Goal: Task Accomplishment & Management: Manage account settings

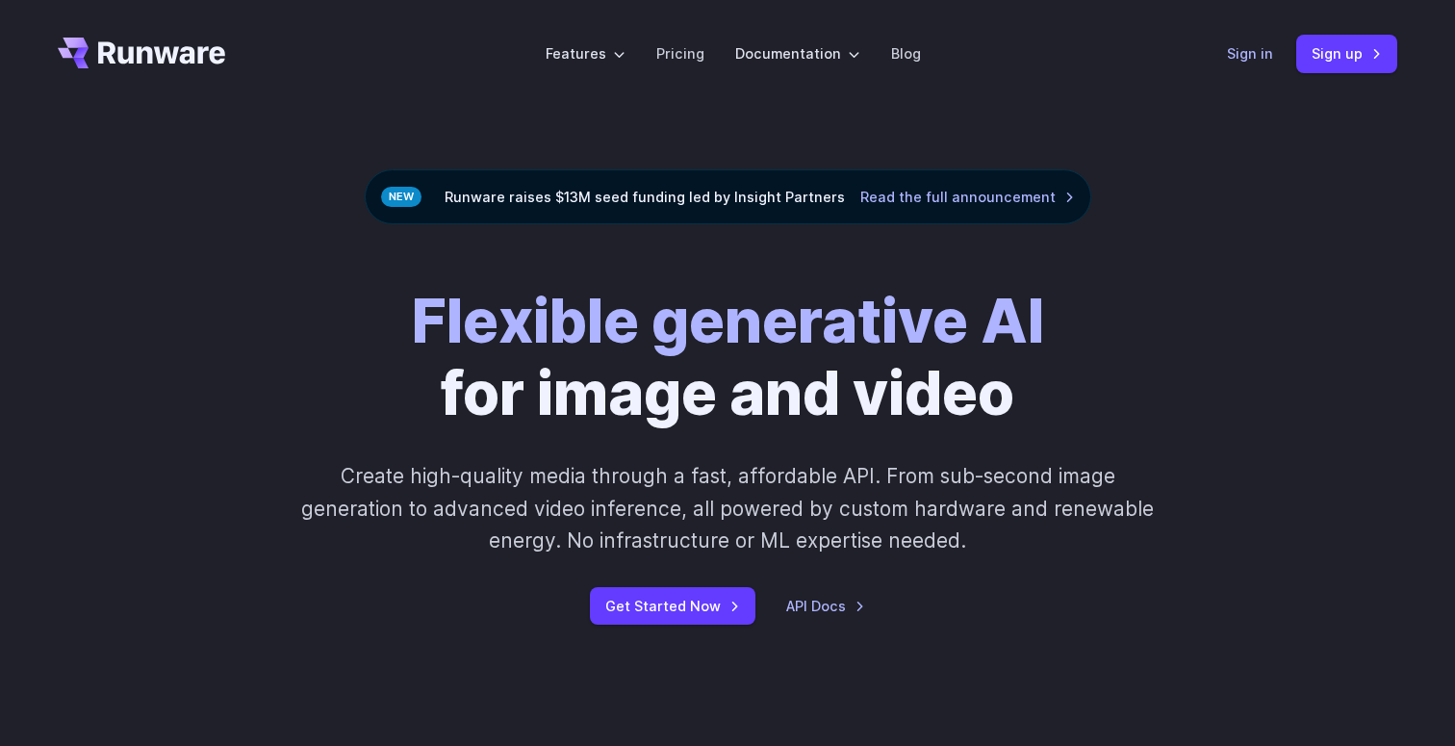
click at [1268, 56] on link "Sign in" at bounding box center [1250, 53] width 46 height 22
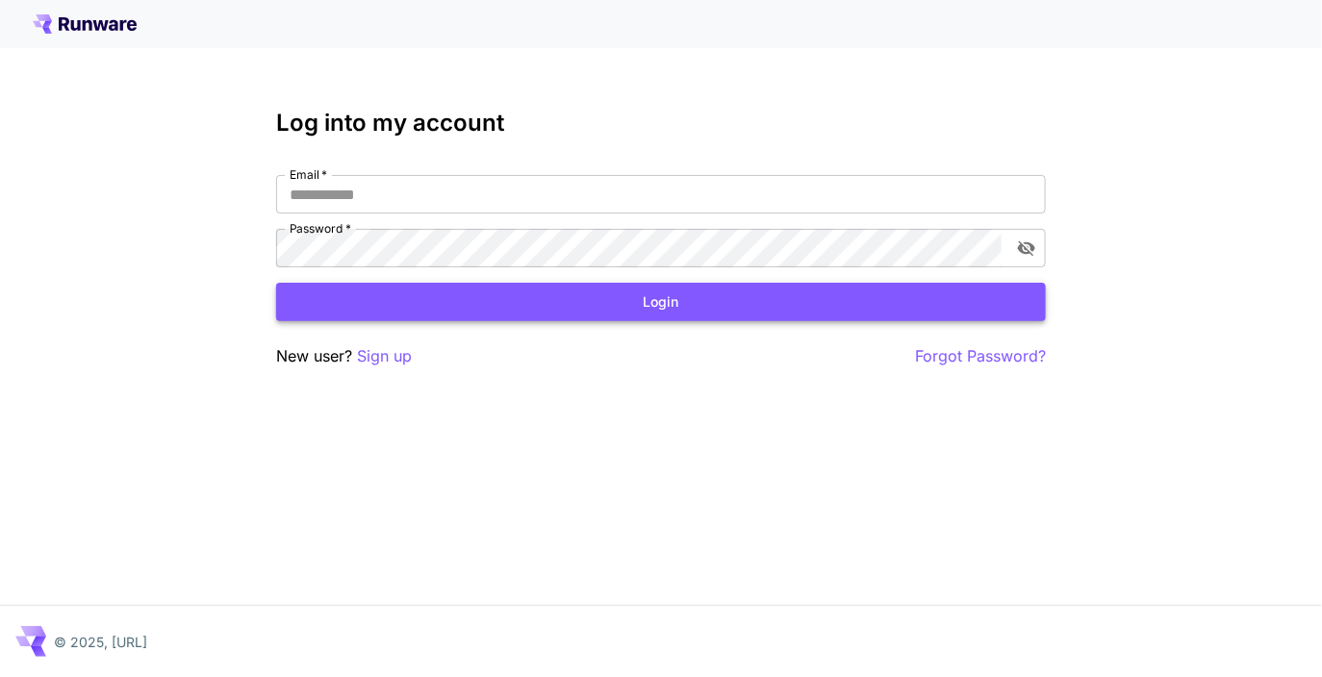
type input "**********"
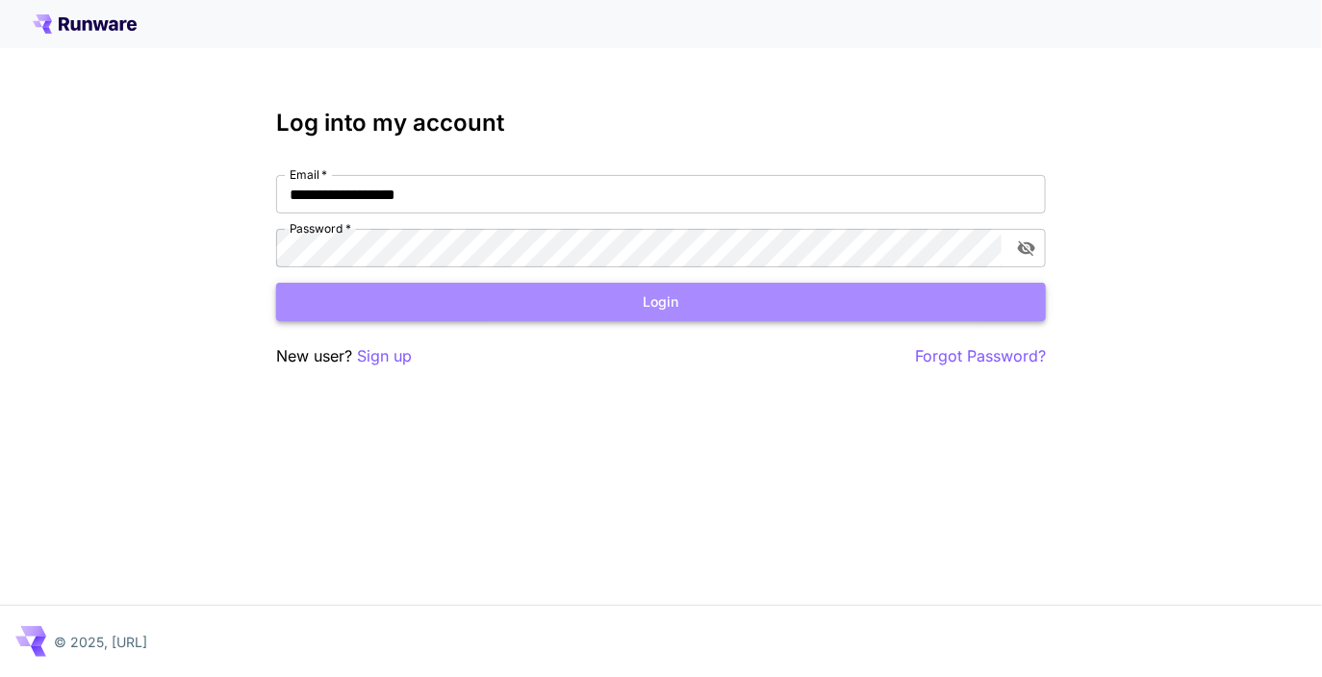
click at [813, 303] on button "Login" at bounding box center [661, 302] width 770 height 39
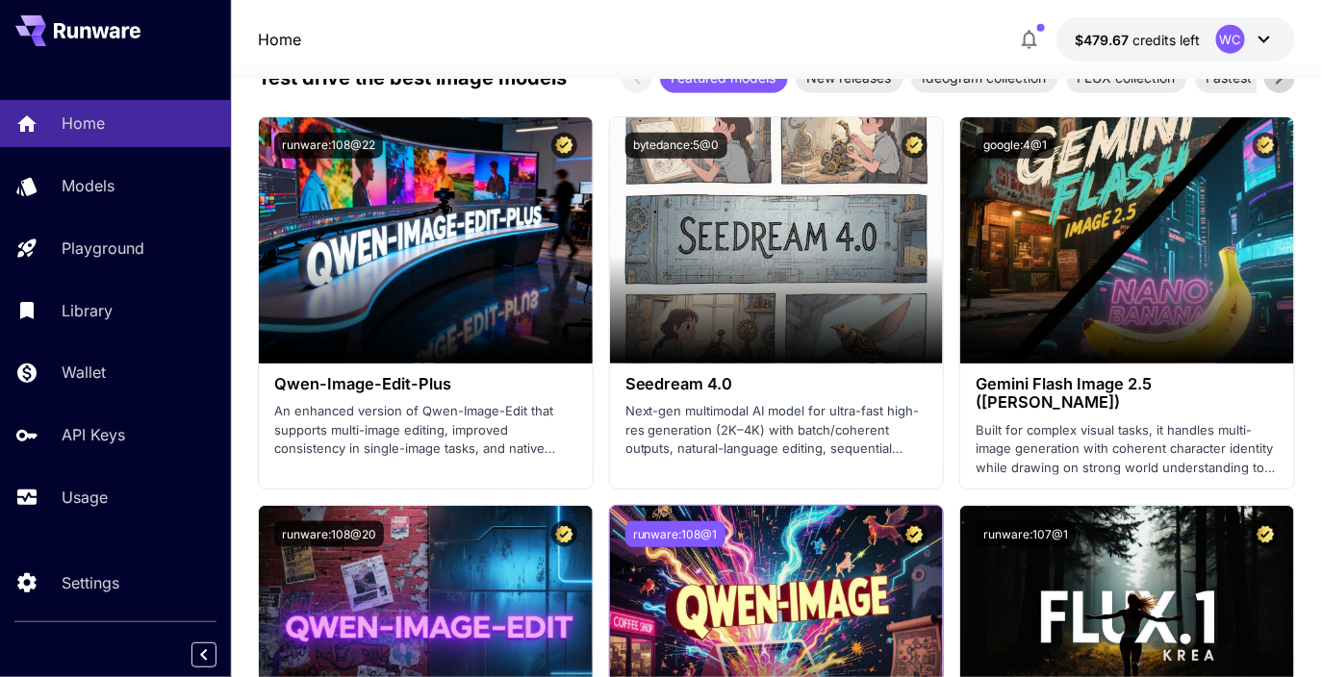
scroll to position [3091, 0]
